Goal: Check status

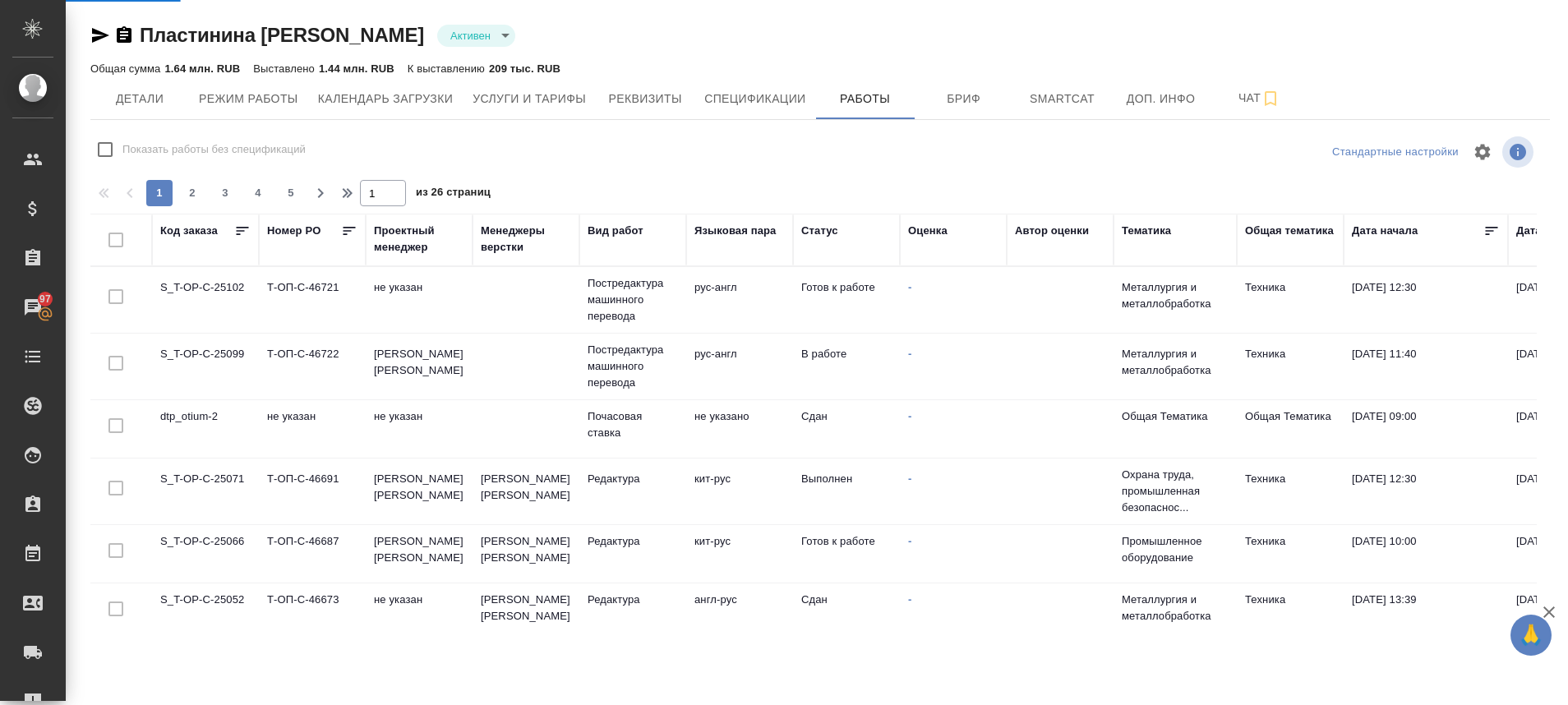
scroll to position [1003, 0]
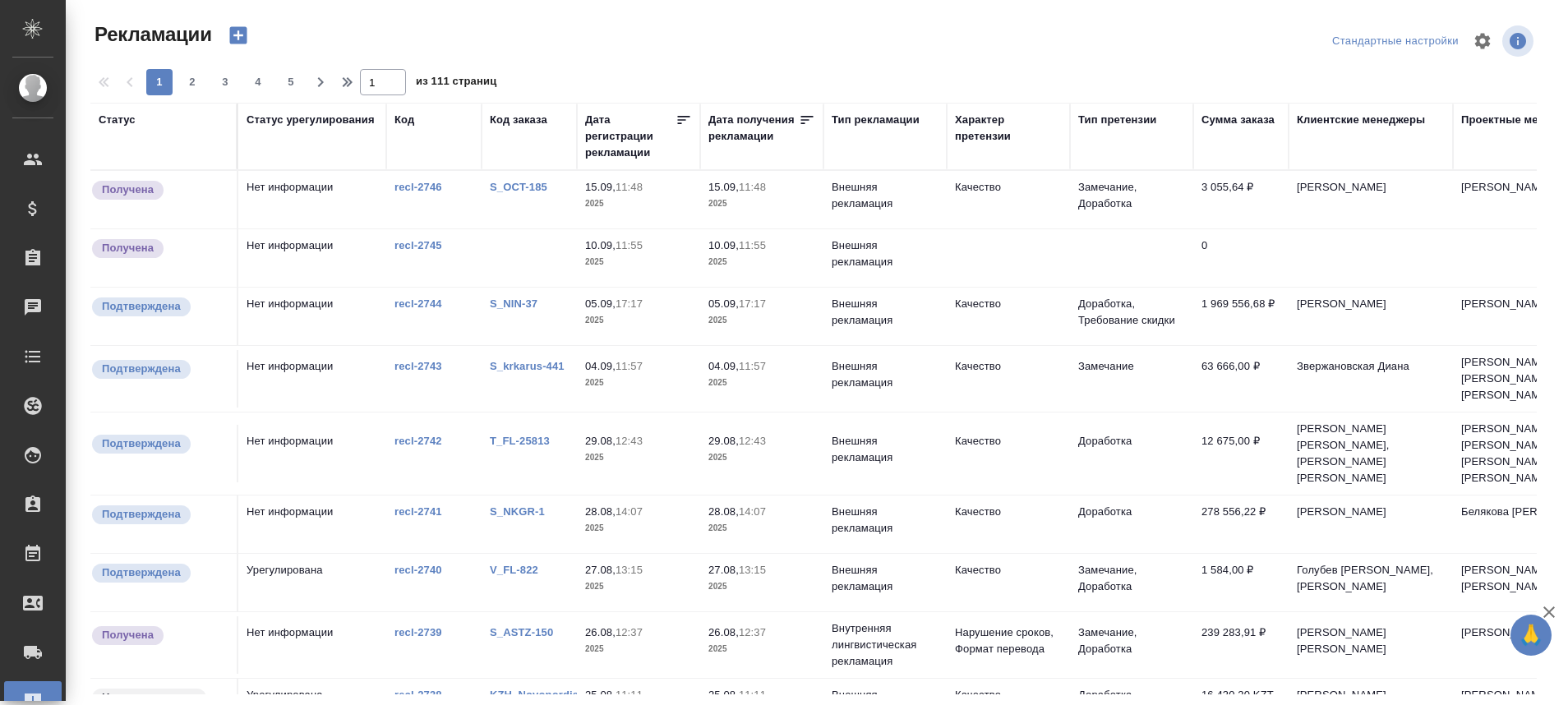
click at [510, 182] on link "S_OCT-185" at bounding box center [518, 187] width 58 height 13
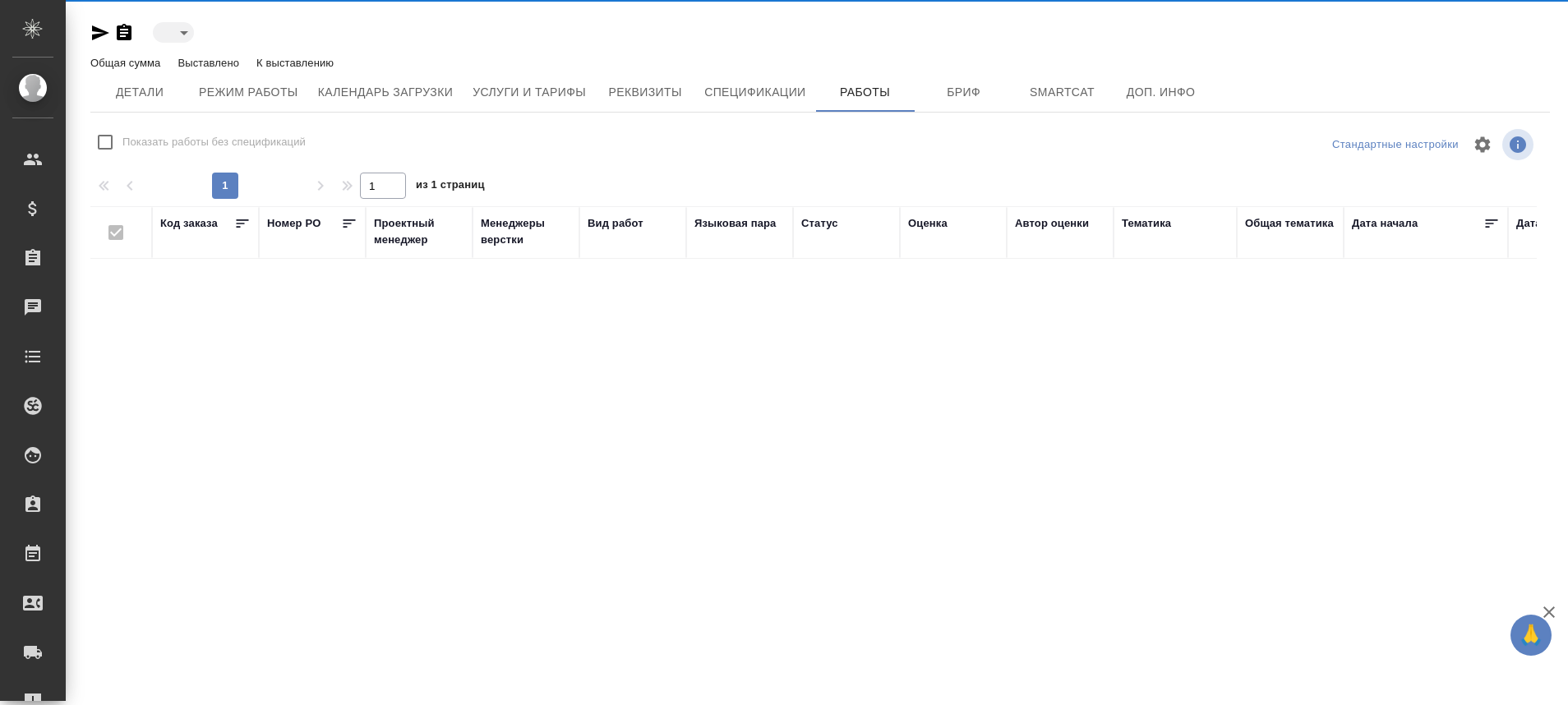
type input "active"
checkbox input "false"
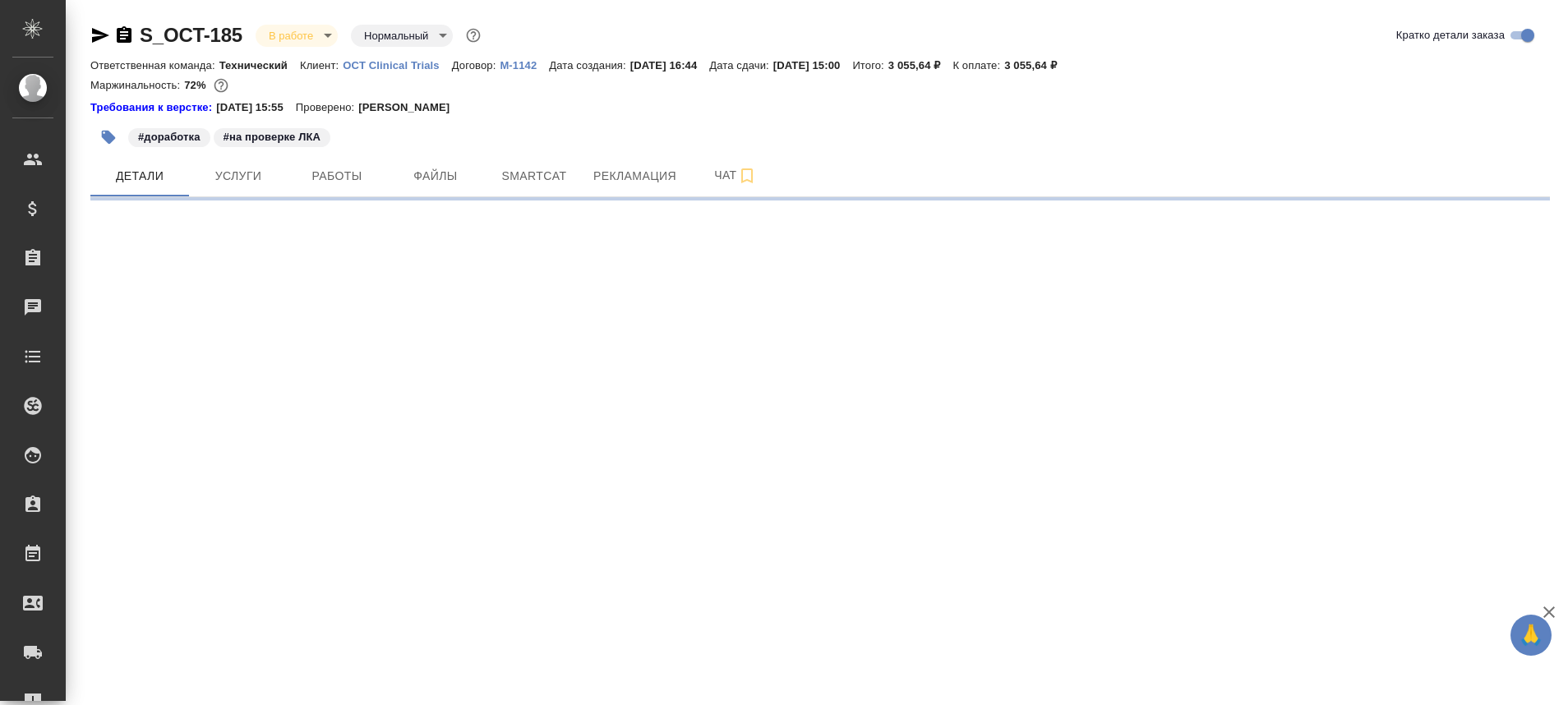
select select "RU"
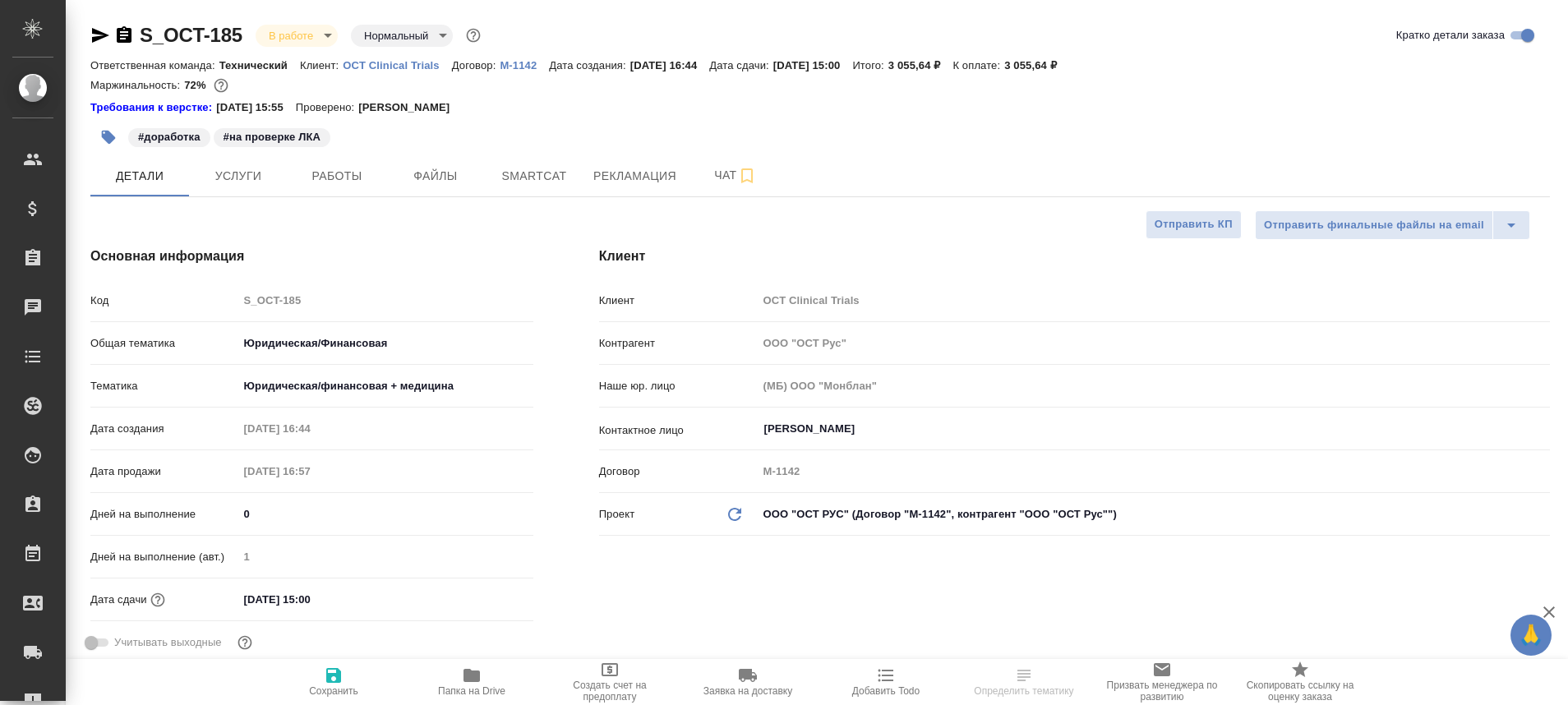
type textarea "x"
